Goal: Information Seeking & Learning: Find specific fact

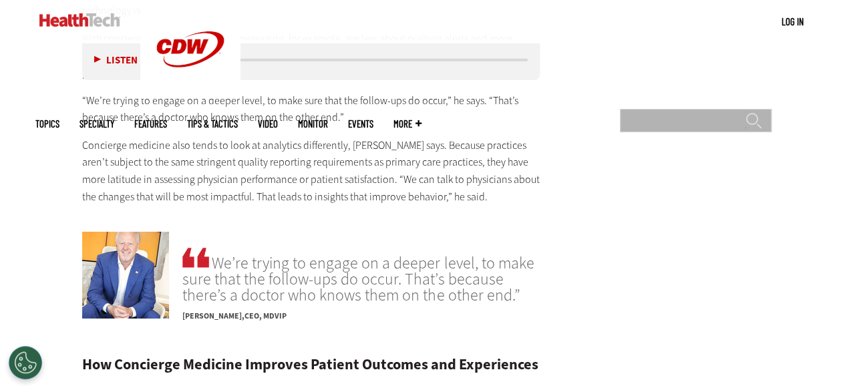
click at [761, 109] on input "Search" at bounding box center [696, 120] width 152 height 23
click at [691, 109] on input "Search" at bounding box center [696, 120] width 152 height 23
type input "*****"
click at [745, 112] on input "******" at bounding box center [753, 125] width 16 height 27
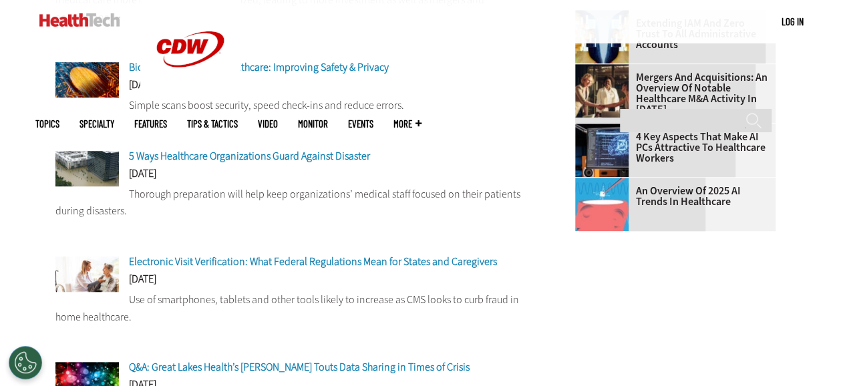
scroll to position [534, 0]
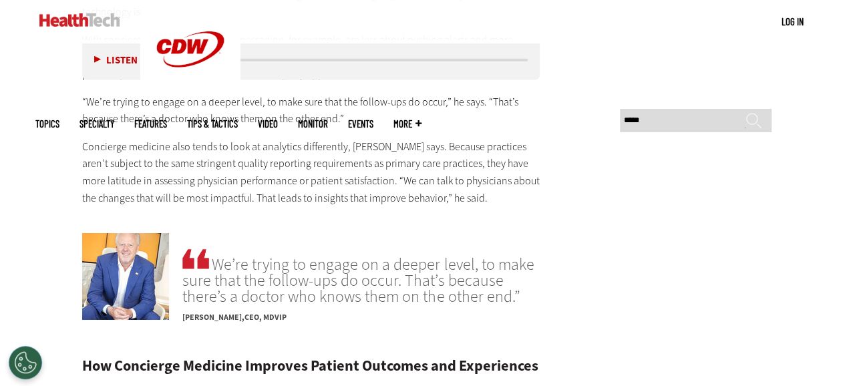
click at [346, 359] on h2 "How Concierge Medicine Improves Patient Outcomes and Experiences" at bounding box center [311, 366] width 458 height 15
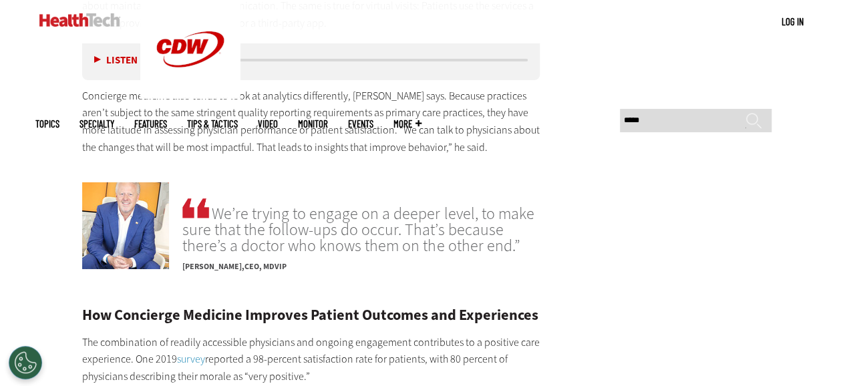
scroll to position [2265, 0]
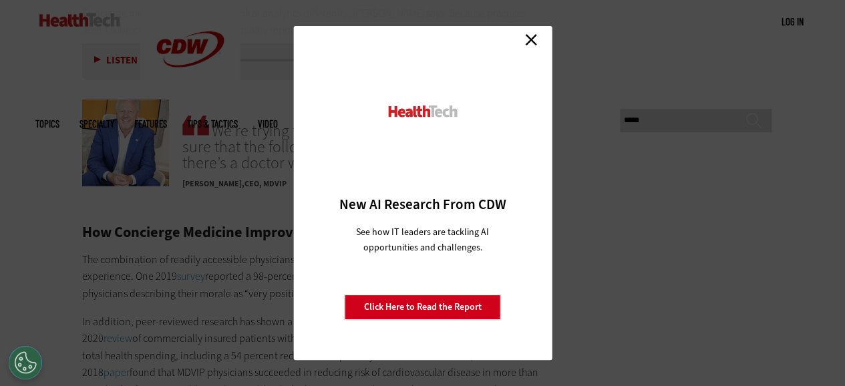
click at [531, 39] on link "Close" at bounding box center [531, 39] width 20 height 20
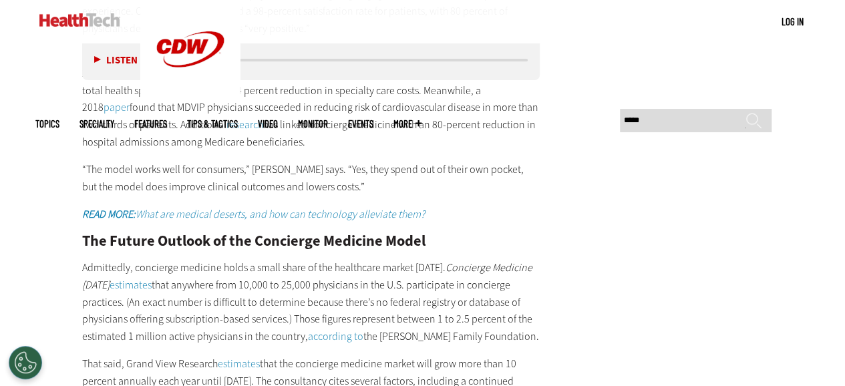
scroll to position [2532, 0]
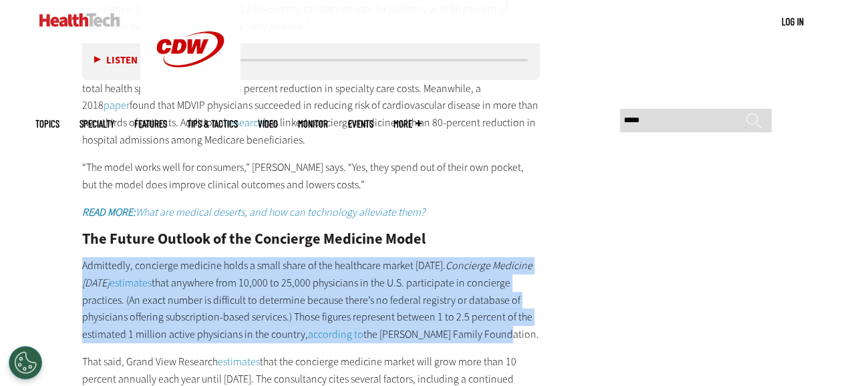
drag, startPoint x: 83, startPoint y: 164, endPoint x: 541, endPoint y: 228, distance: 461.7
copy p "Admittedly, concierge medicine holds a small share of the healthcare market [DA…"
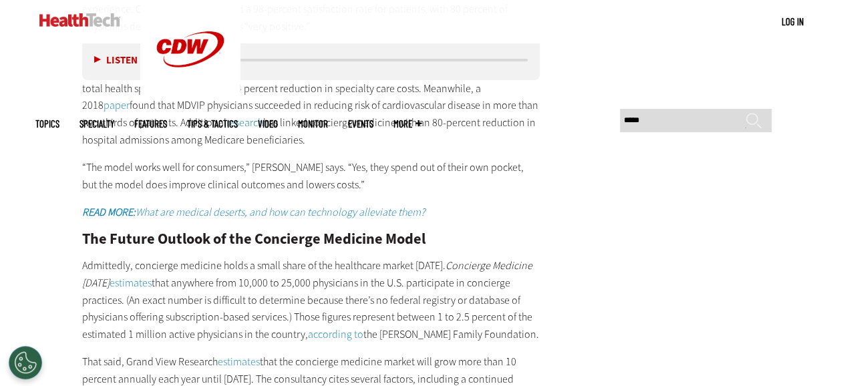
click at [391, 353] on p "That said, Grand View Research estimates that the concierge medicine market wil…" at bounding box center [311, 387] width 458 height 68
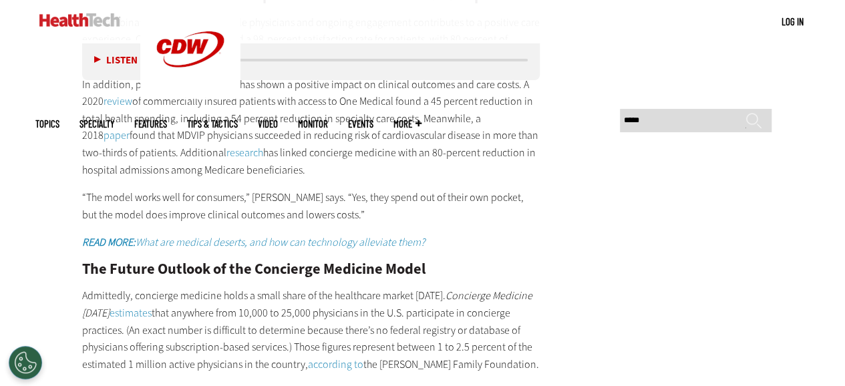
scroll to position [2470, 0]
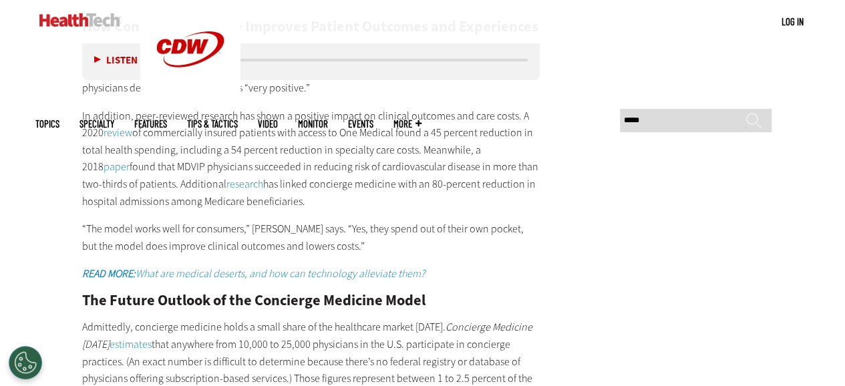
drag, startPoint x: 379, startPoint y: 292, endPoint x: 485, endPoint y: 292, distance: 105.5
click at [485, 318] on p "Admittedly, concierge medicine holds a small share of the healthcare market [DA…" at bounding box center [311, 360] width 458 height 85
copy p "[PERSON_NAME] Family Foundation"
click at [231, 318] on p "Admittedly, concierge medicine holds a small share of the healthcare market [DA…" at bounding box center [311, 360] width 458 height 85
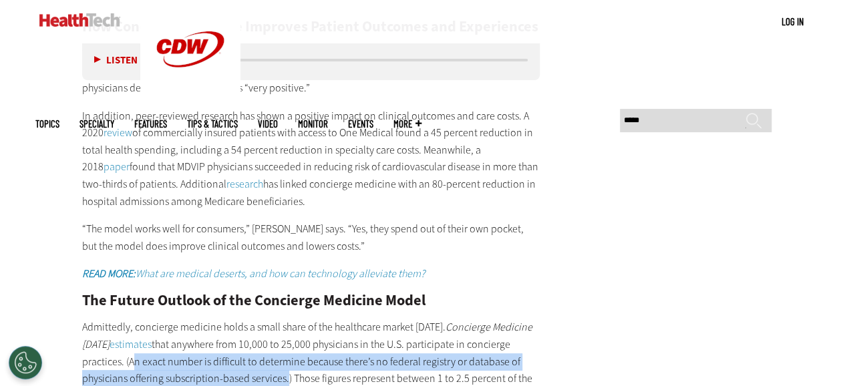
drag, startPoint x: 130, startPoint y: 254, endPoint x: 283, endPoint y: 274, distance: 154.9
click at [283, 318] on p "Admittedly, concierge medicine holds a small share of the healthcare market [DA…" at bounding box center [311, 360] width 458 height 85
copy p "An exact number is difficult to determine because there’s no federal registry o…"
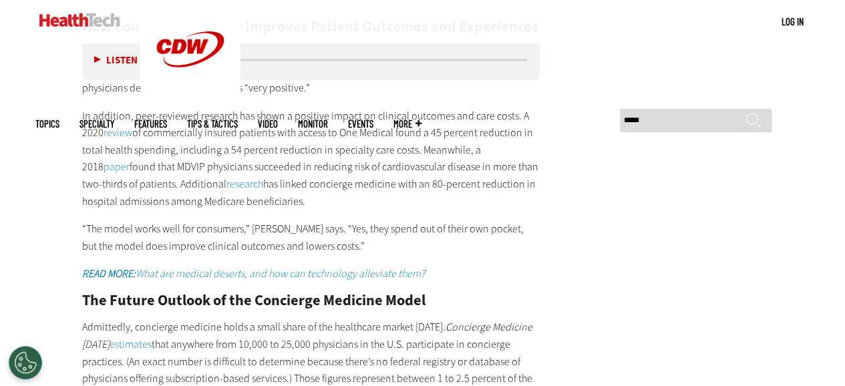
click at [438, 318] on p "Admittedly, concierge medicine holds a small share of the healthcare market [DA…" at bounding box center [311, 360] width 458 height 85
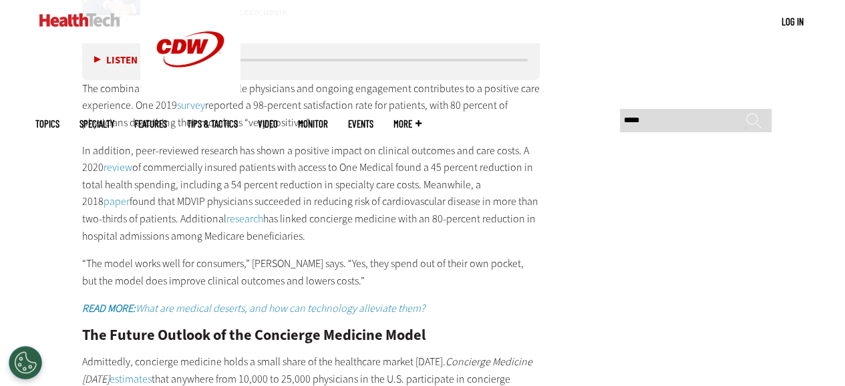
scroll to position [2404, 0]
